Goal: Transaction & Acquisition: Purchase product/service

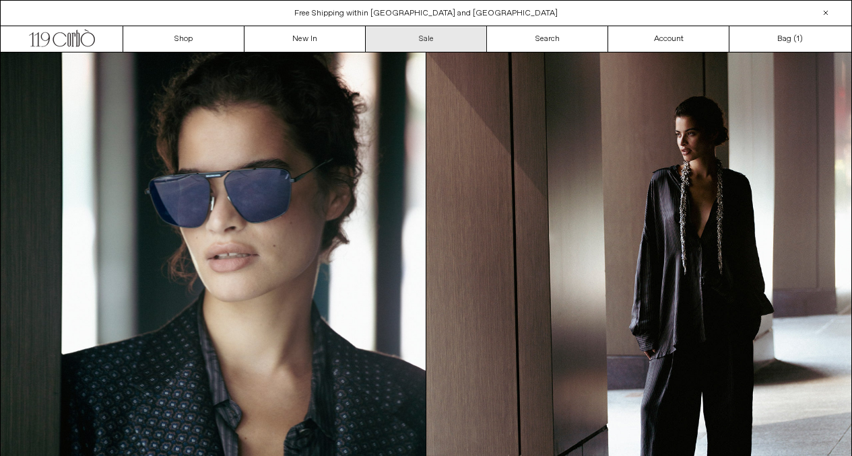
click at [408, 39] on link "Sale" at bounding box center [426, 39] width 121 height 26
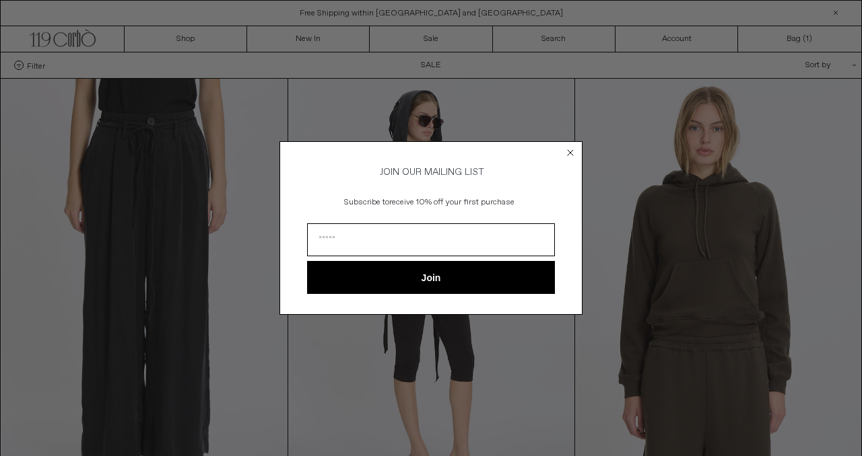
click at [570, 150] on icon "Close dialog" at bounding box center [570, 152] width 5 height 5
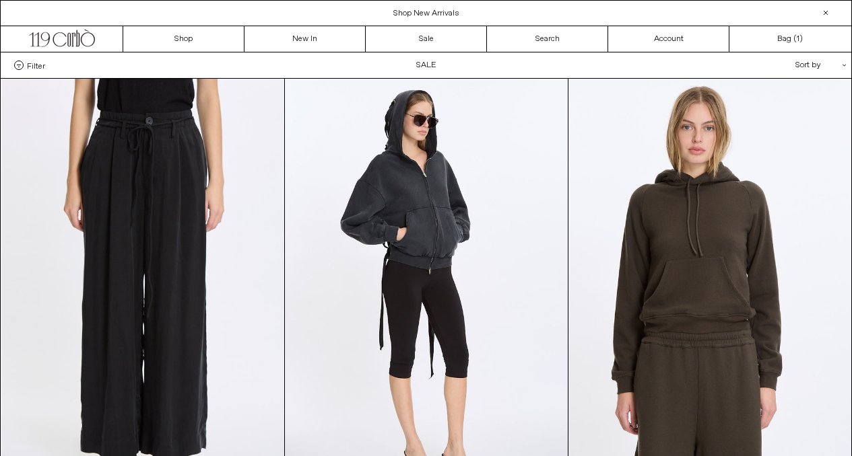
click at [38, 65] on span "Filter" at bounding box center [36, 65] width 18 height 9
click at [0, 0] on select "**********" at bounding box center [0, 0] width 0 height 0
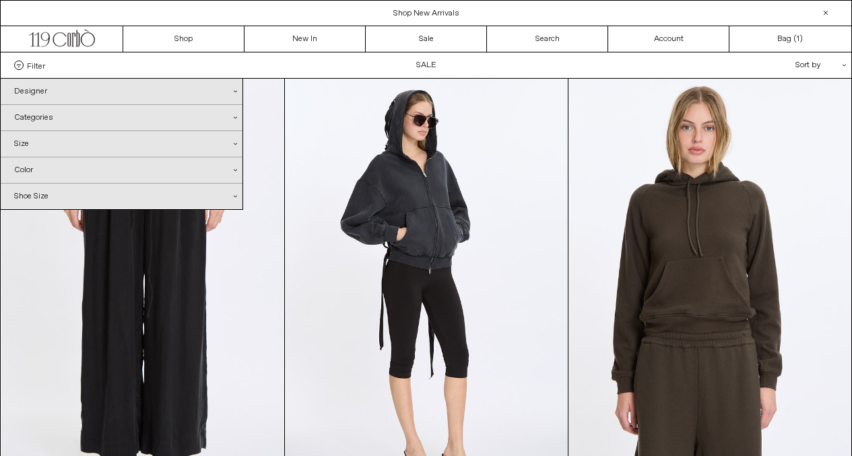
click at [52, 88] on div "Designer .cls-1{fill:#231f20}" at bounding box center [122, 92] width 242 height 26
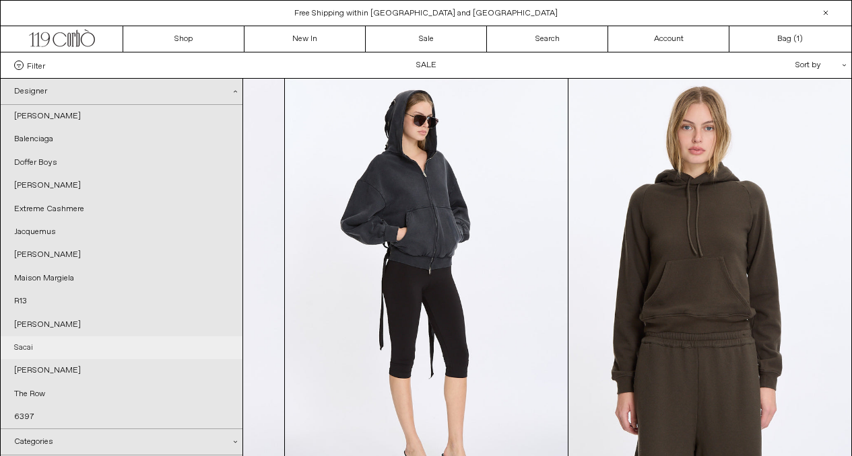
click at [32, 343] on link "Sacai" at bounding box center [122, 348] width 242 height 23
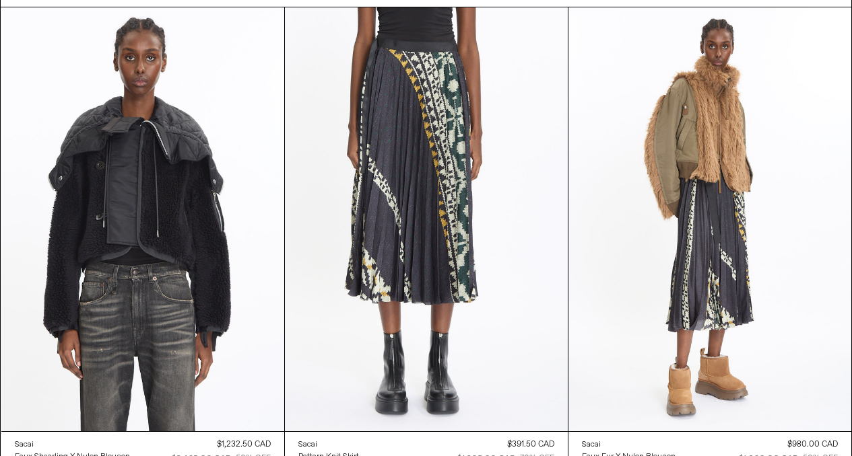
scroll to position [32, 0]
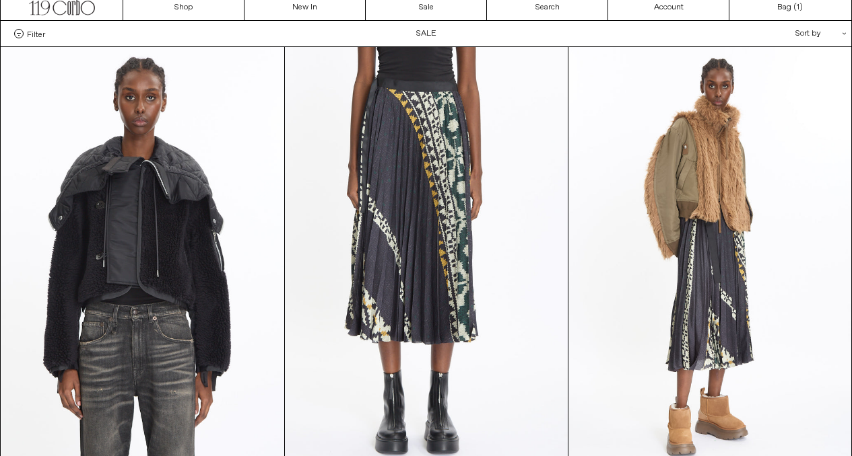
click at [1, 39] on div "Filter Designer .cls-1{fill:#231f20} Ann Demeulemeester Balenciaga Doffer Boys" at bounding box center [426, 34] width 850 height 26
click at [9, 38] on div "Filter Designer .cls-1{fill:#231f20} Ann Demeulemeester Balenciaga Doffer Boys" at bounding box center [426, 34] width 850 height 26
click at [22, 37] on label "Filter" at bounding box center [29, 33] width 31 height 9
click at [0, 0] on select "**********" at bounding box center [0, 0] width 0 height 0
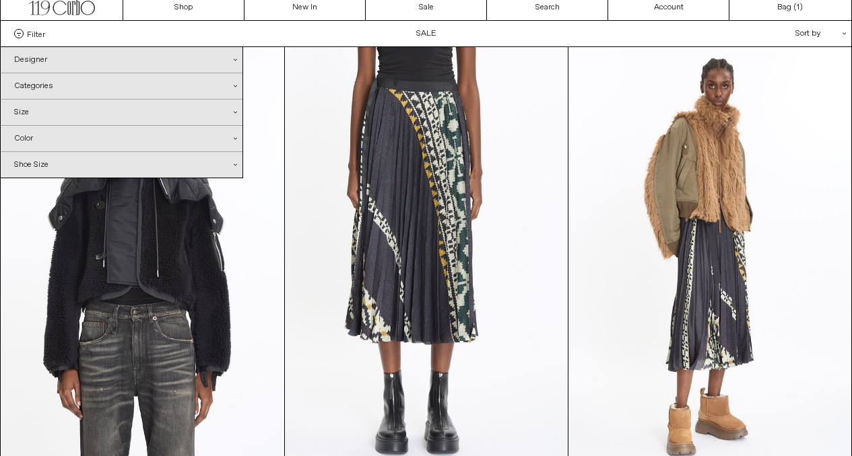
click at [38, 63] on div "Designer .cls-1{fill:#231f20}" at bounding box center [122, 60] width 242 height 26
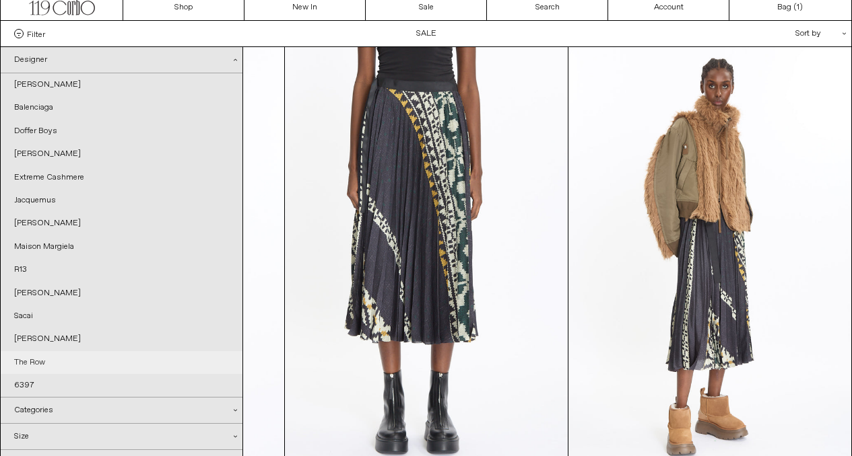
click at [28, 366] on link "The Row" at bounding box center [122, 362] width 242 height 23
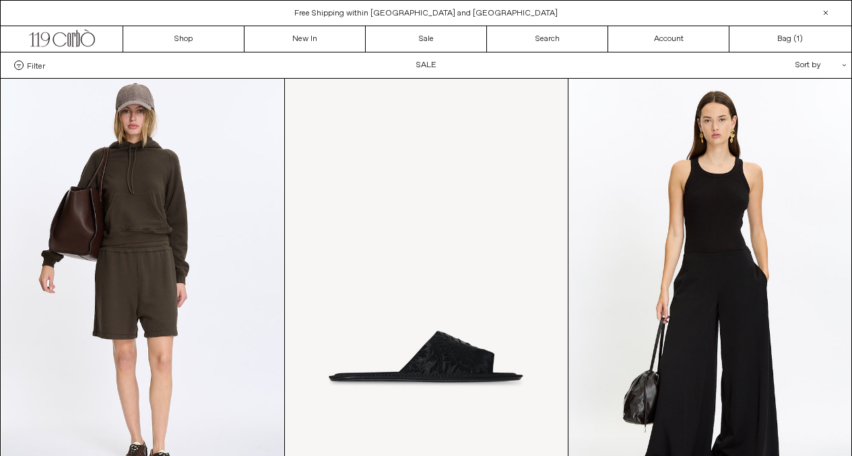
click at [28, 65] on span "Filter" at bounding box center [36, 65] width 18 height 9
click at [0, 0] on select "**********" at bounding box center [0, 0] width 0 height 0
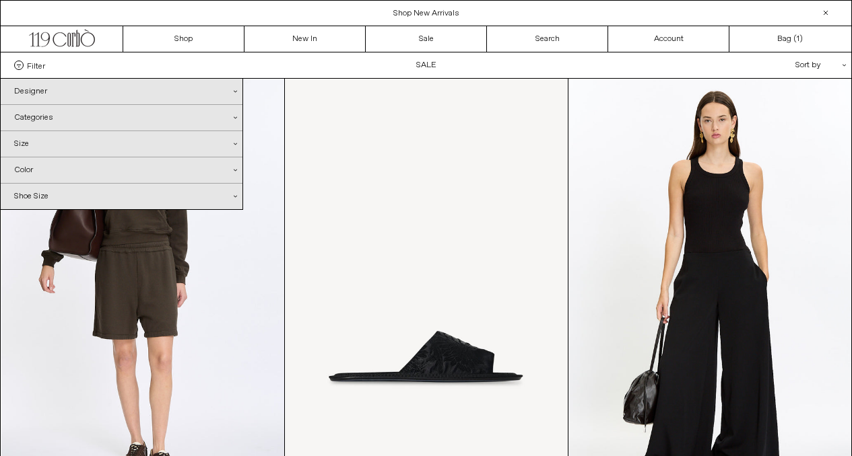
click at [56, 120] on div "Categories .cls-1{fill:#231f20}" at bounding box center [122, 118] width 242 height 26
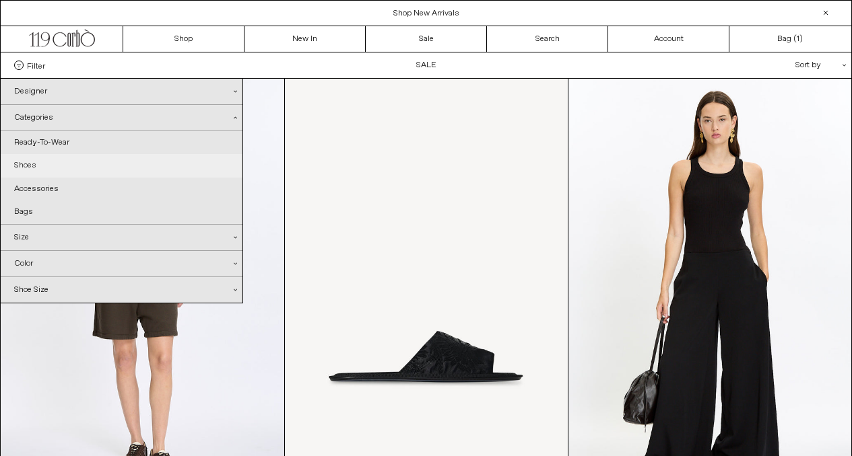
click at [32, 169] on link "Shoes" at bounding box center [122, 165] width 242 height 23
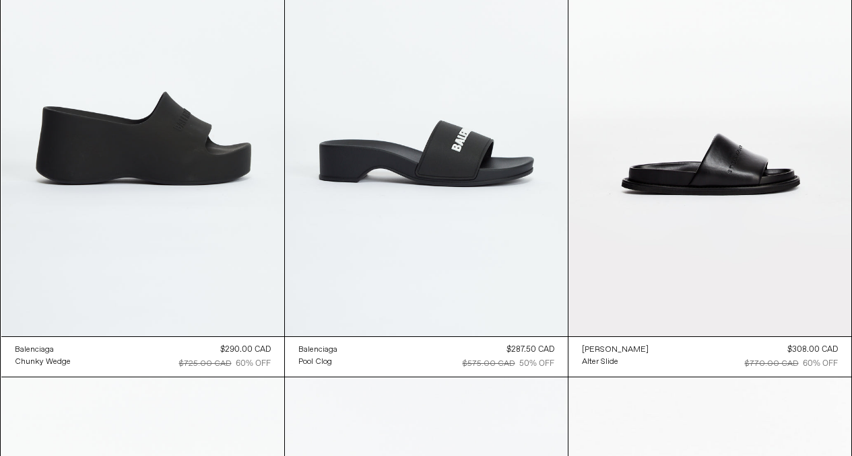
scroll to position [3426, 0]
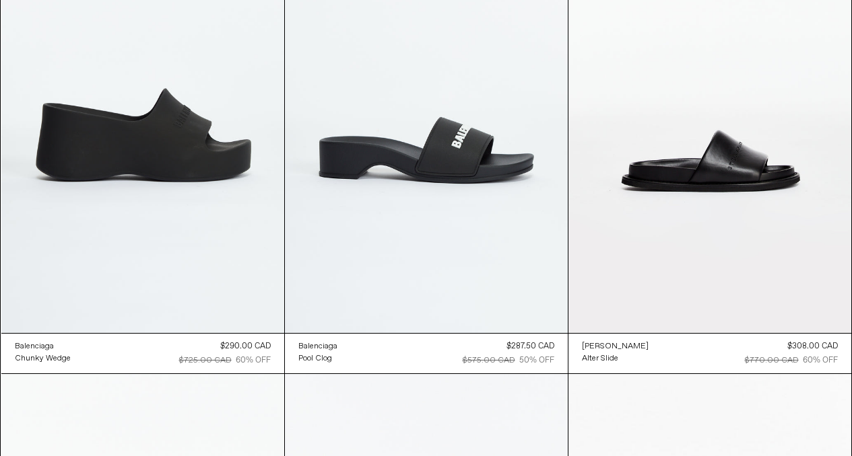
drag, startPoint x: 849, startPoint y: 349, endPoint x: 845, endPoint y: 373, distance: 24.6
click at [845, 373] on div "[PERSON_NAME] Alter Slide Regular price $308.00 CAD $770.00 CAD 60% OFF Sold ou…" at bounding box center [709, 353] width 283 height 40
click at [849, 349] on div "[PERSON_NAME] Alter Slide Regular price $308.00 CAD $770.00 CAD 60% OFF Sold ou…" at bounding box center [709, 353] width 283 height 40
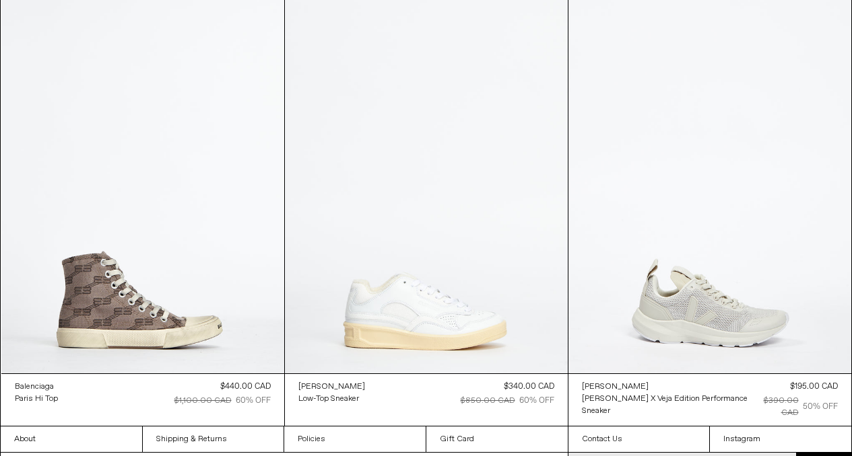
scroll to position [4340, 0]
